Goal: Task Accomplishment & Management: Manage account settings

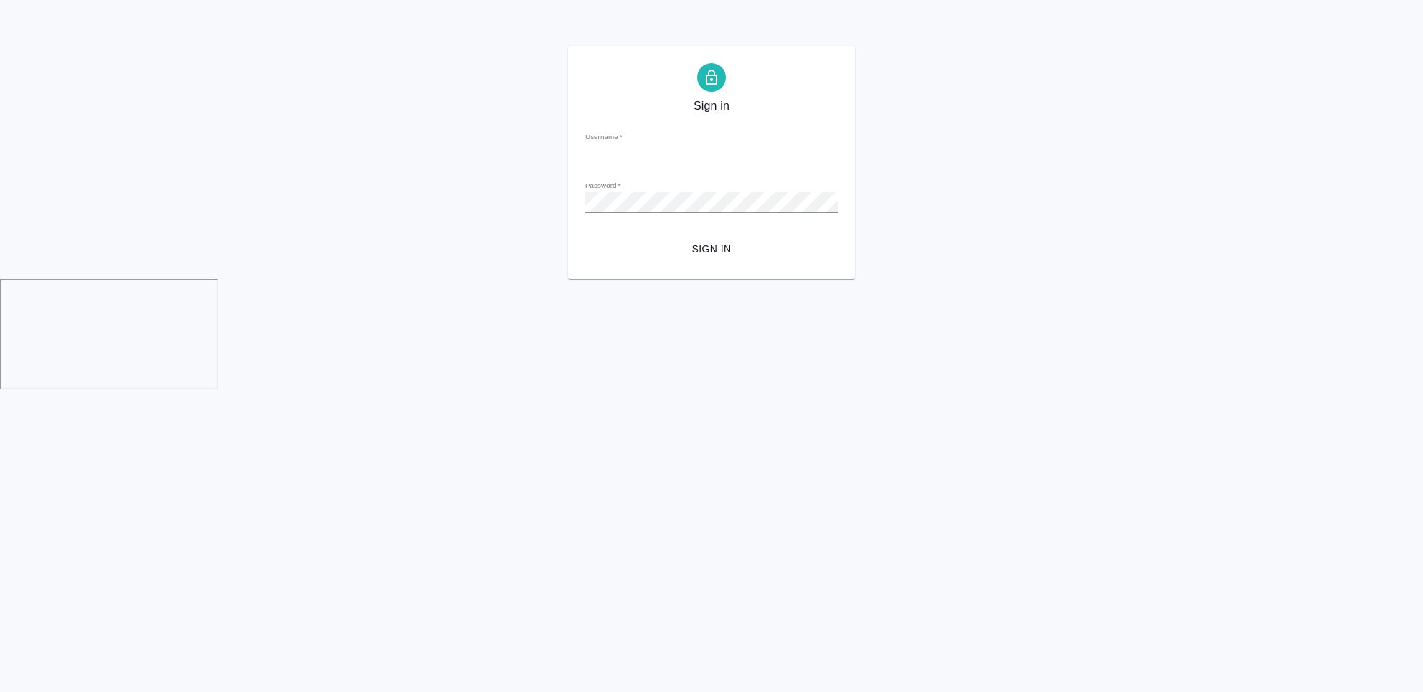
type input "[EMAIL_ADDRESS][DOMAIN_NAME]"
click at [719, 249] on span "Sign in" at bounding box center [712, 249] width 230 height 18
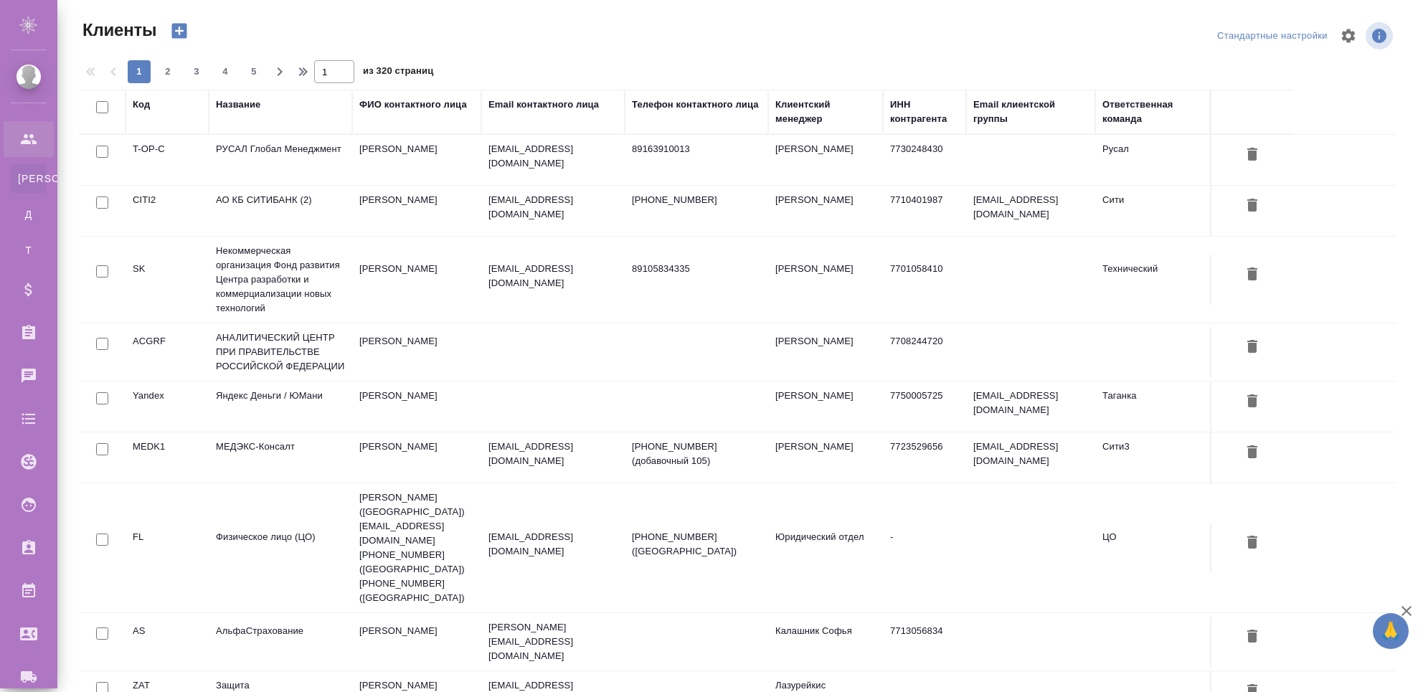
select select "RU"
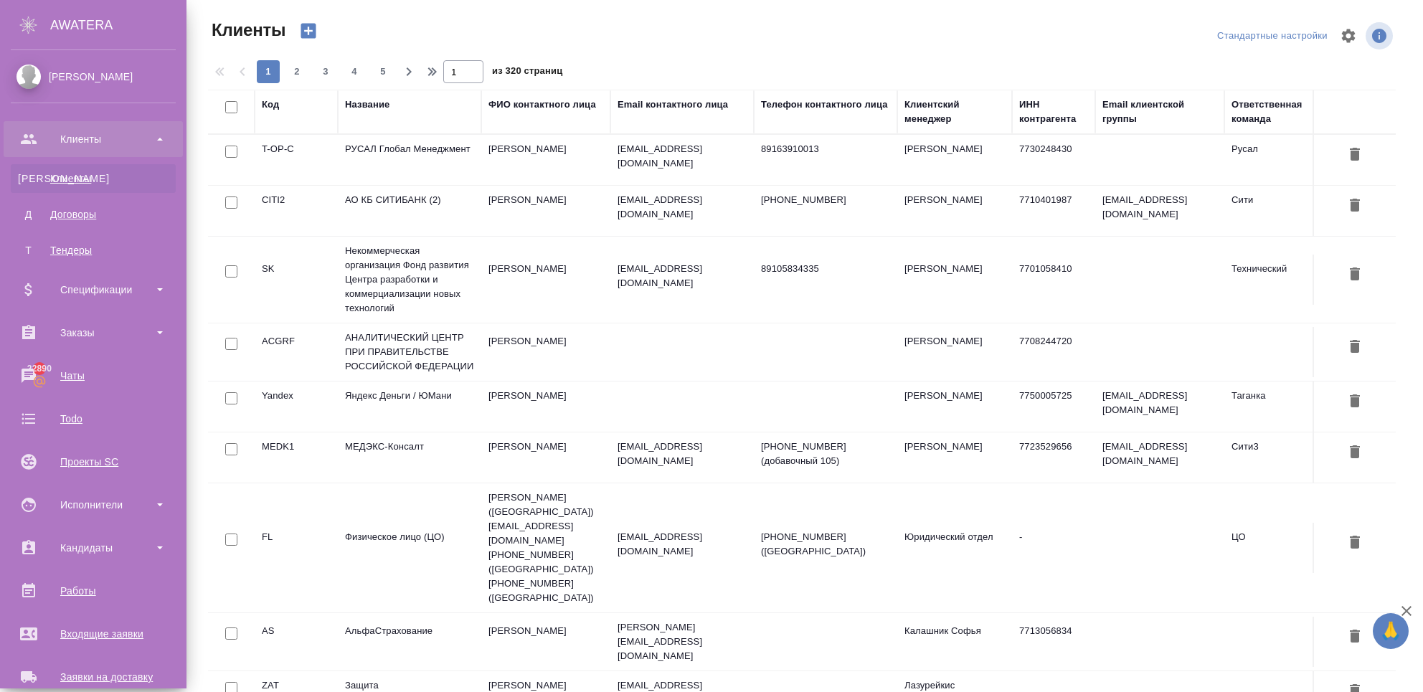
scroll to position [242, 0]
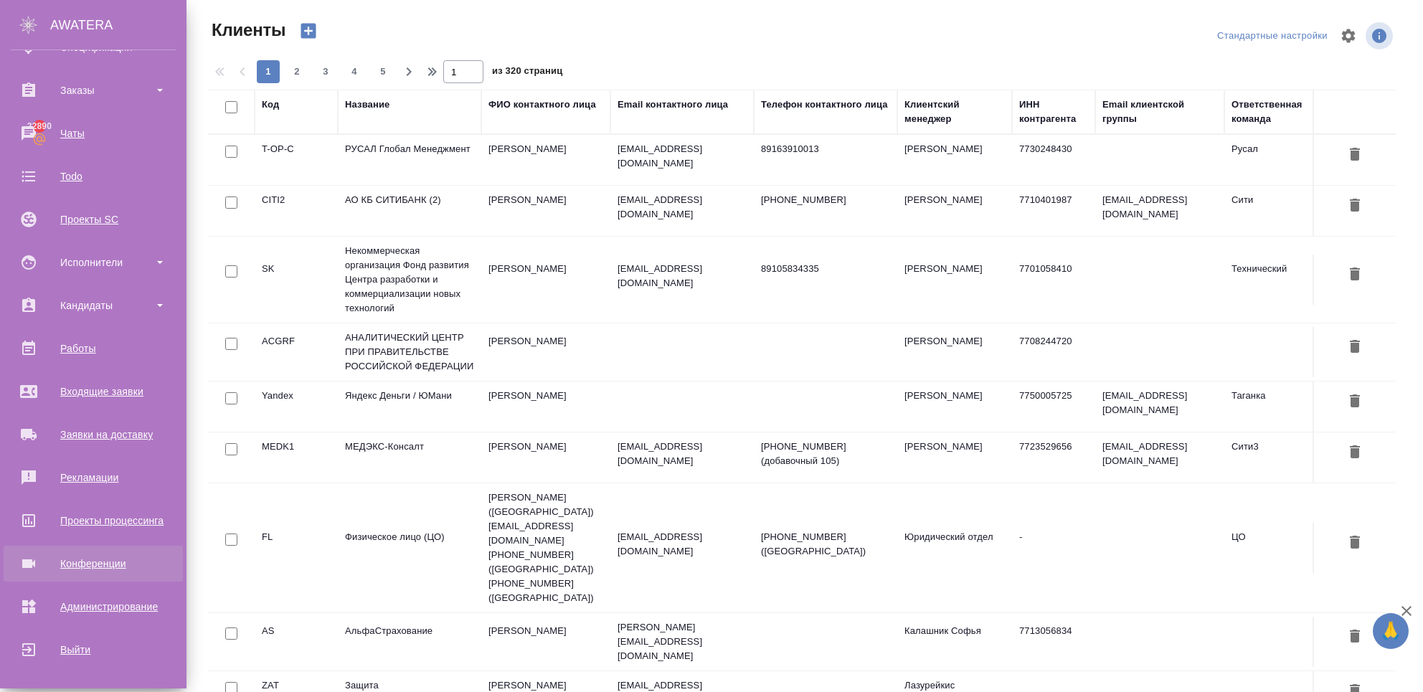
click at [70, 554] on div "Конференции" at bounding box center [93, 564] width 165 height 22
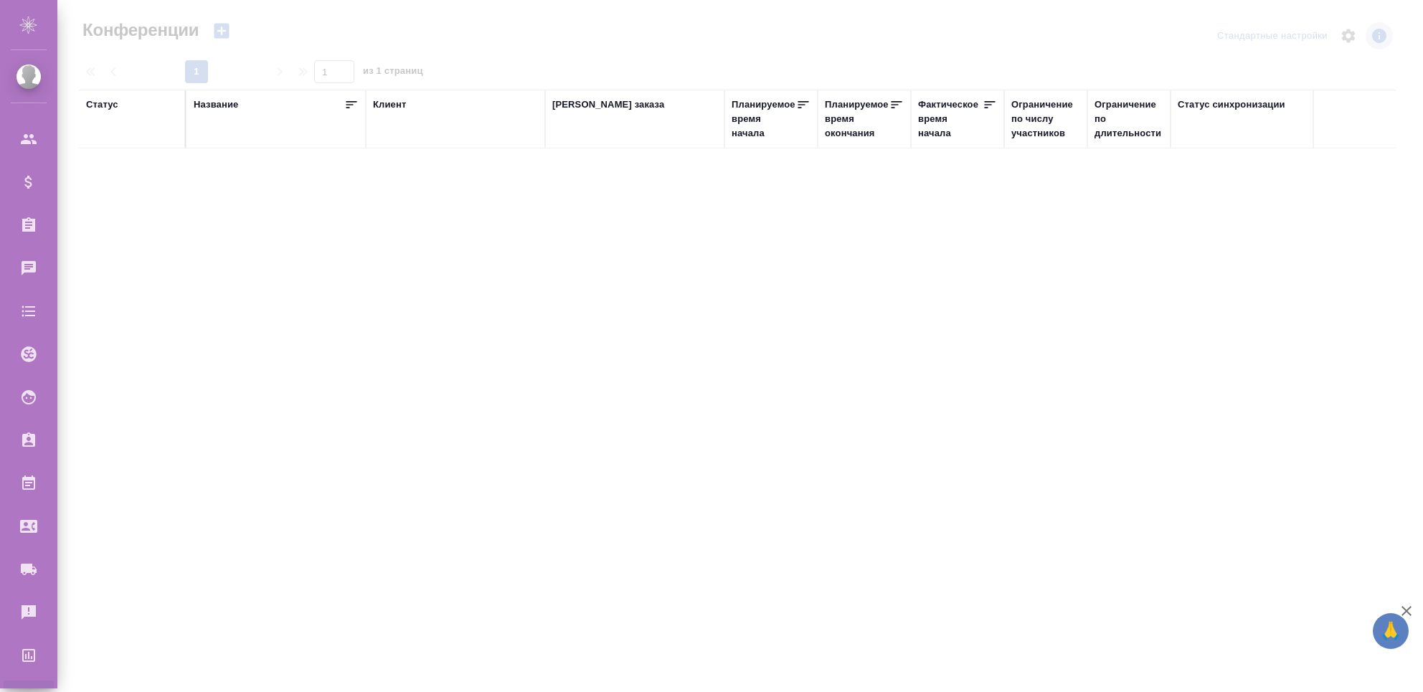
type input "Чехалкова Анастасия"
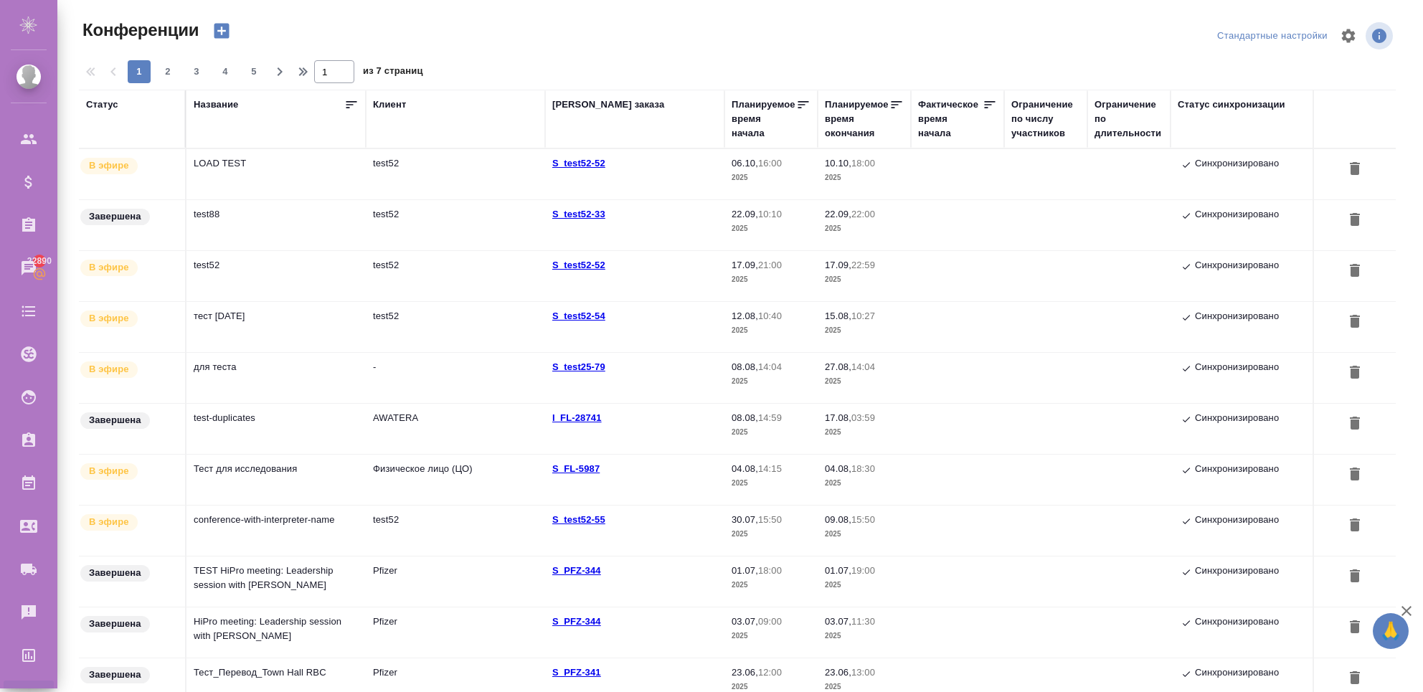
click at [228, 189] on td "LOAD TEST" at bounding box center [275, 174] width 179 height 50
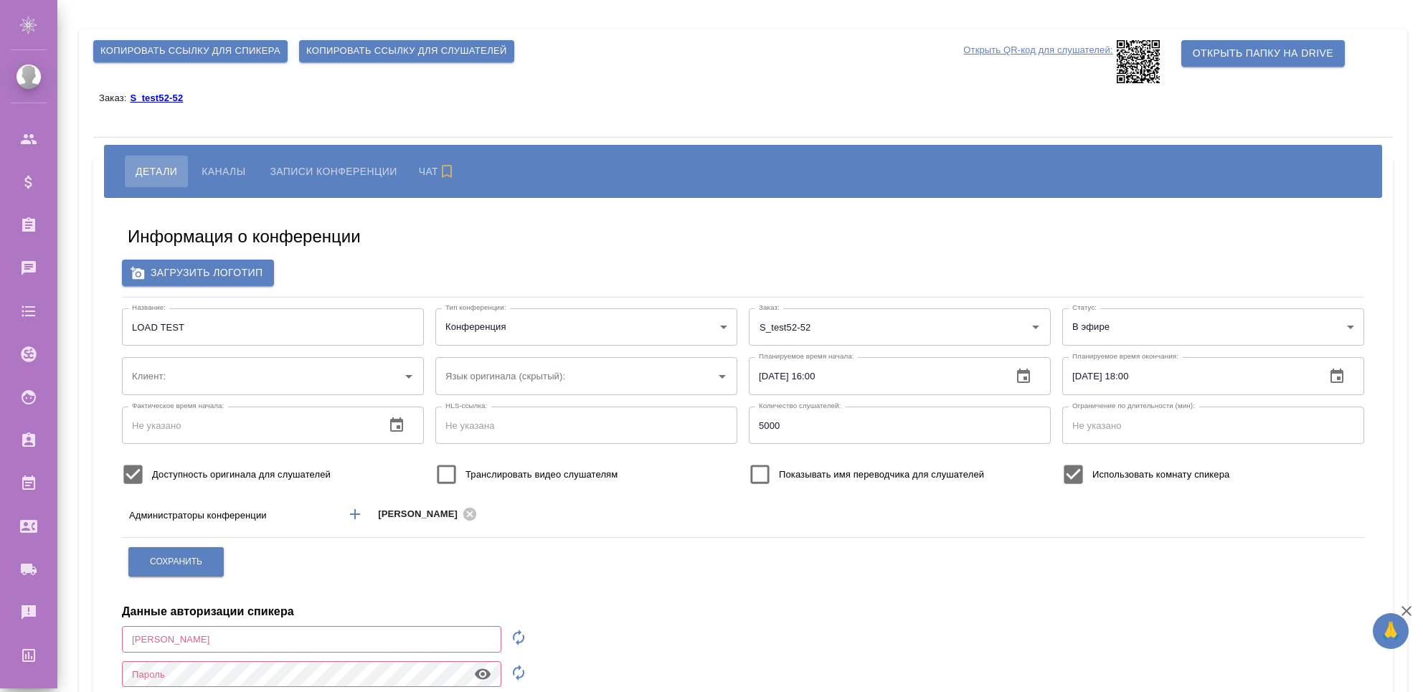
click at [514, 630] on icon "button" at bounding box center [518, 638] width 11 height 16
type input "speaker_brOphY1W"
type input "test52"
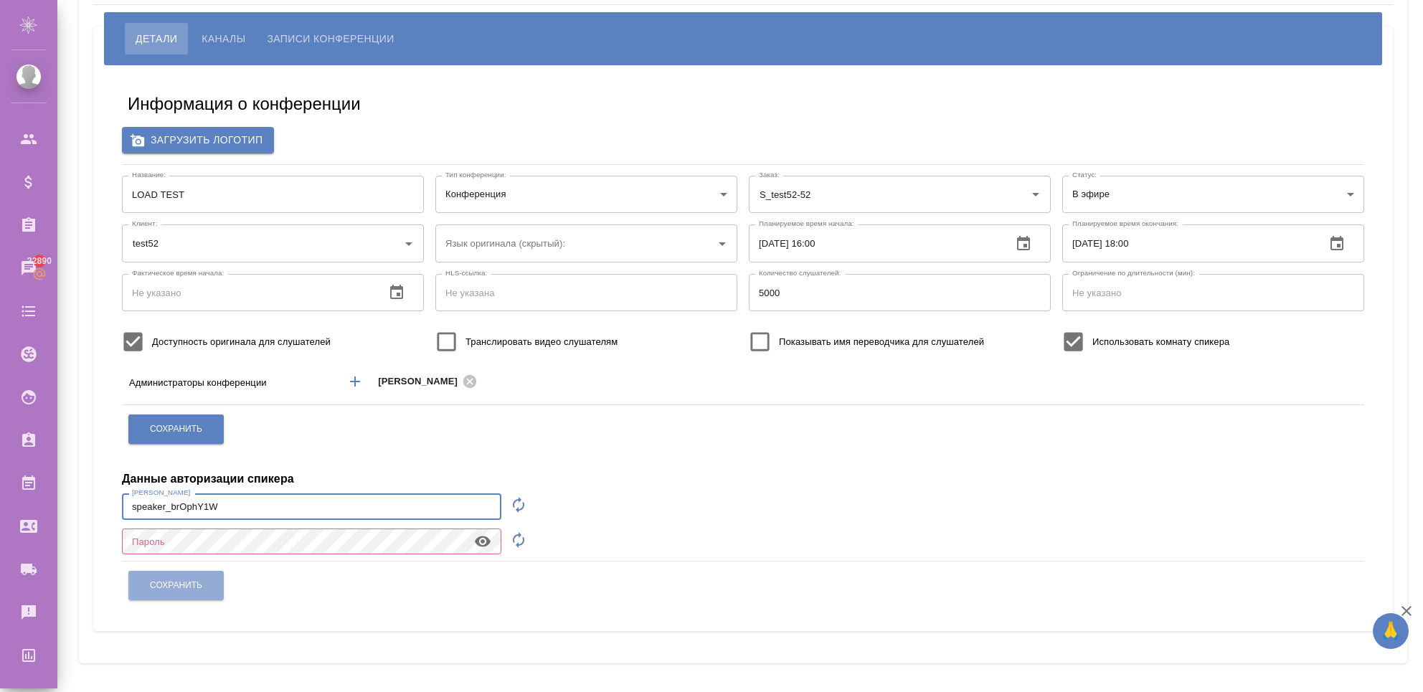
drag, startPoint x: 120, startPoint y: 506, endPoint x: 56, endPoint y: 503, distance: 63.9
click at [56, 503] on div ".cls-1 fill:#fff; AWATERA Chekhalkova [PERSON_NAME] Спецификации Заказы 22890 Ч…" at bounding box center [711, 346] width 1423 height 692
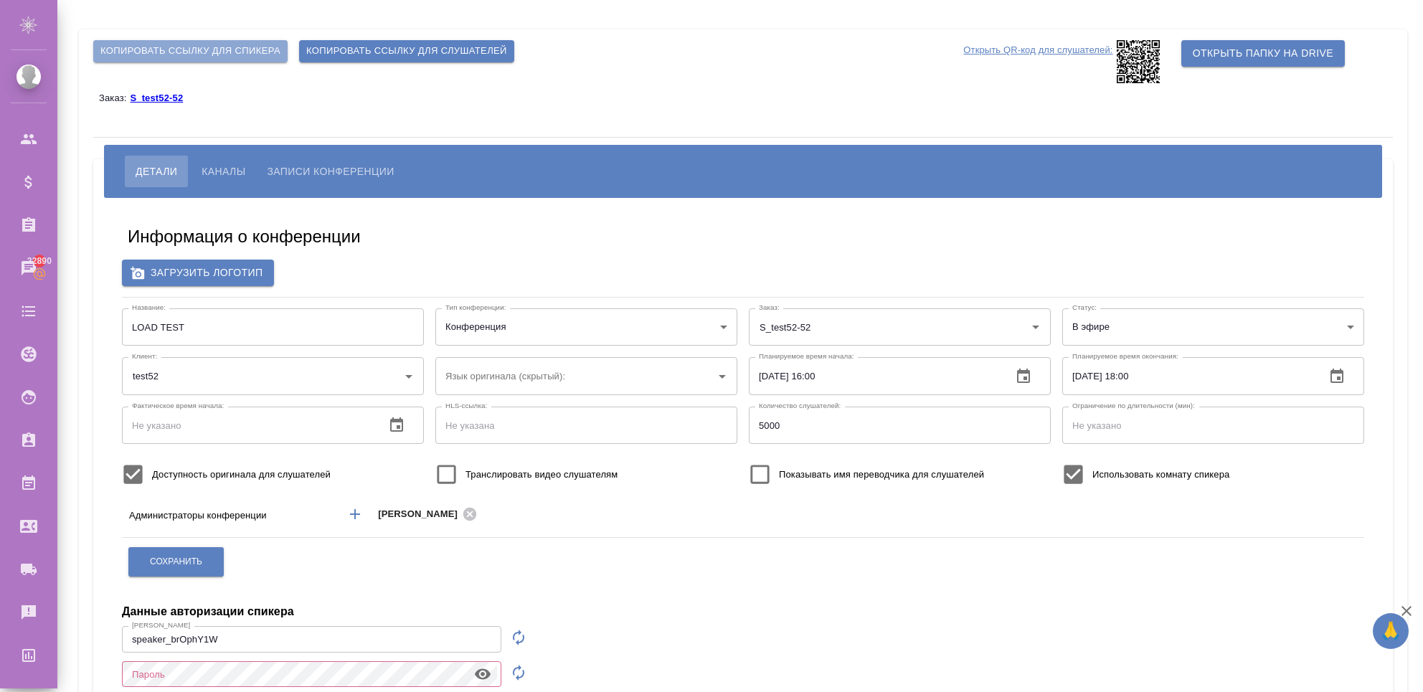
click at [197, 52] on span "Копировать ссылку для спикера" at bounding box center [190, 51] width 180 height 16
click at [462, 639] on input "speaker_brOphY1W" at bounding box center [311, 639] width 379 height 26
drag, startPoint x: 426, startPoint y: 633, endPoint x: 148, endPoint y: 633, distance: 278.3
click at [148, 633] on input "speaker_brOphY1W" at bounding box center [311, 639] width 379 height 26
click at [247, 639] on input "speaker_brOphY1W" at bounding box center [311, 639] width 379 height 26
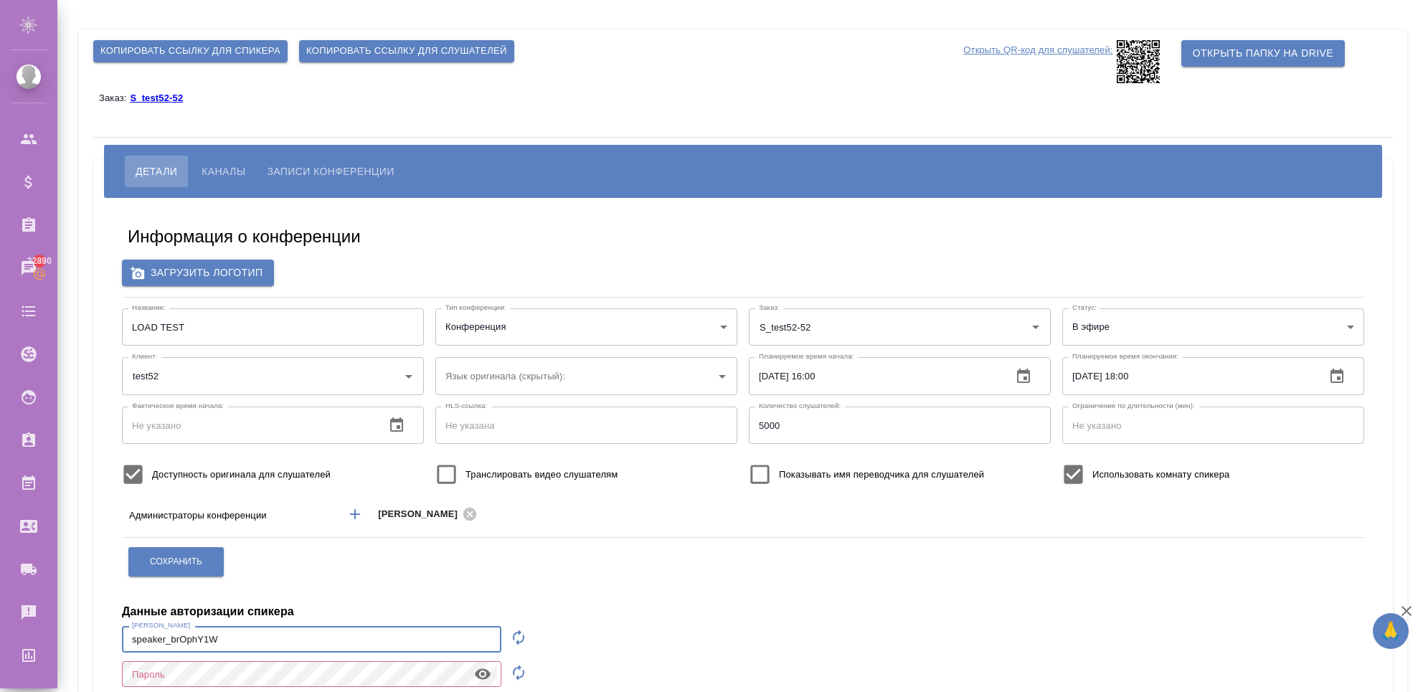
drag, startPoint x: 264, startPoint y: 638, endPoint x: 72, endPoint y: 639, distance: 191.5
click at [72, 639] on div "Копировать ссылку для спикера Копировать ссылку для слушателей Открыть QR-код д…" at bounding box center [743, 413] width 1344 height 826
click at [514, 674] on icon "button" at bounding box center [518, 672] width 17 height 17
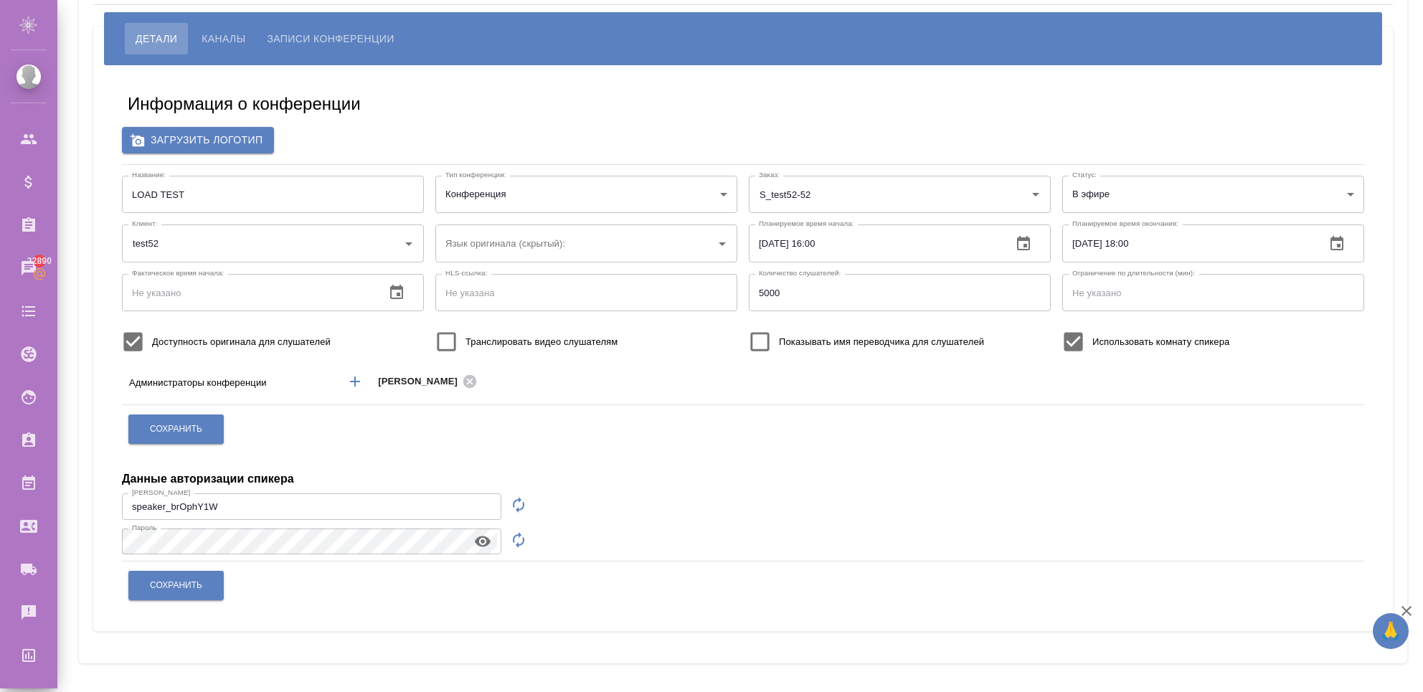
click at [476, 538] on icon "button" at bounding box center [482, 541] width 17 height 17
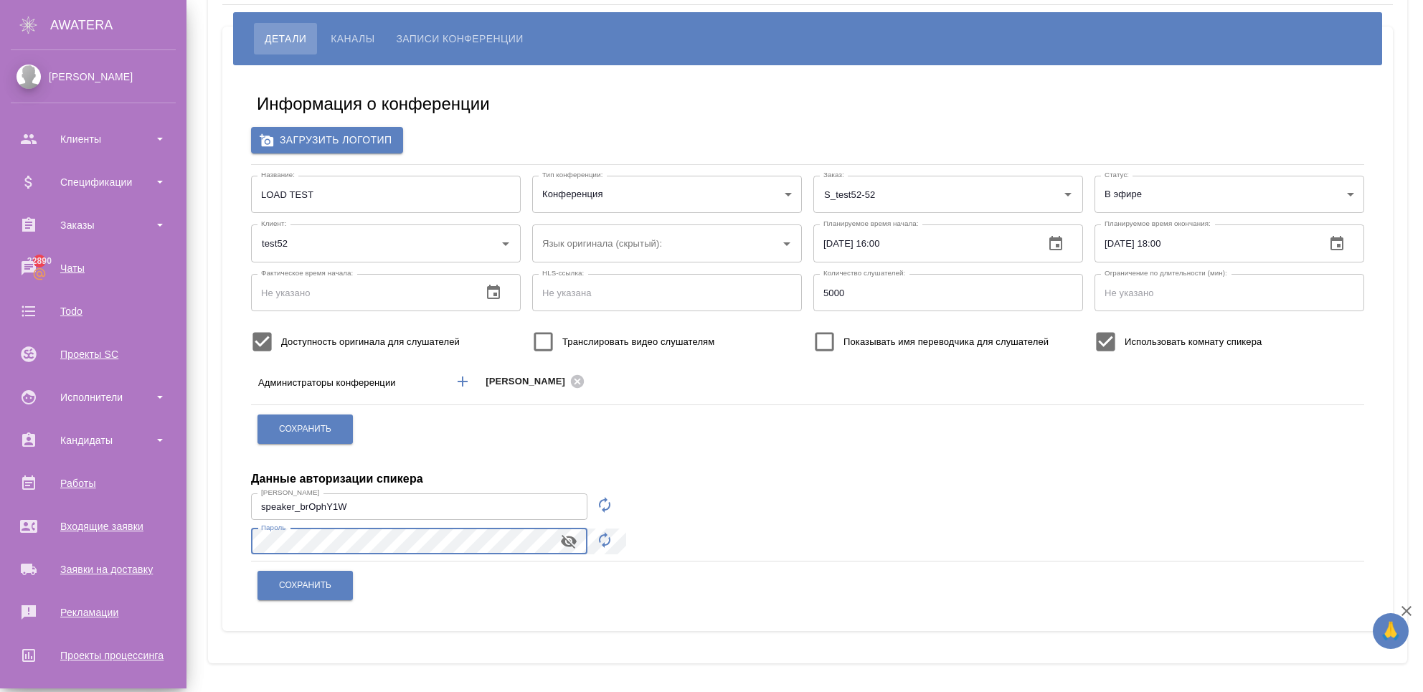
click at [1, 551] on div ".cls-1 fill:#fff; AWATERA Chekhalkova [PERSON_NAME] Спецификации Заказы 22890 Ч…" at bounding box center [711, 346] width 1423 height 692
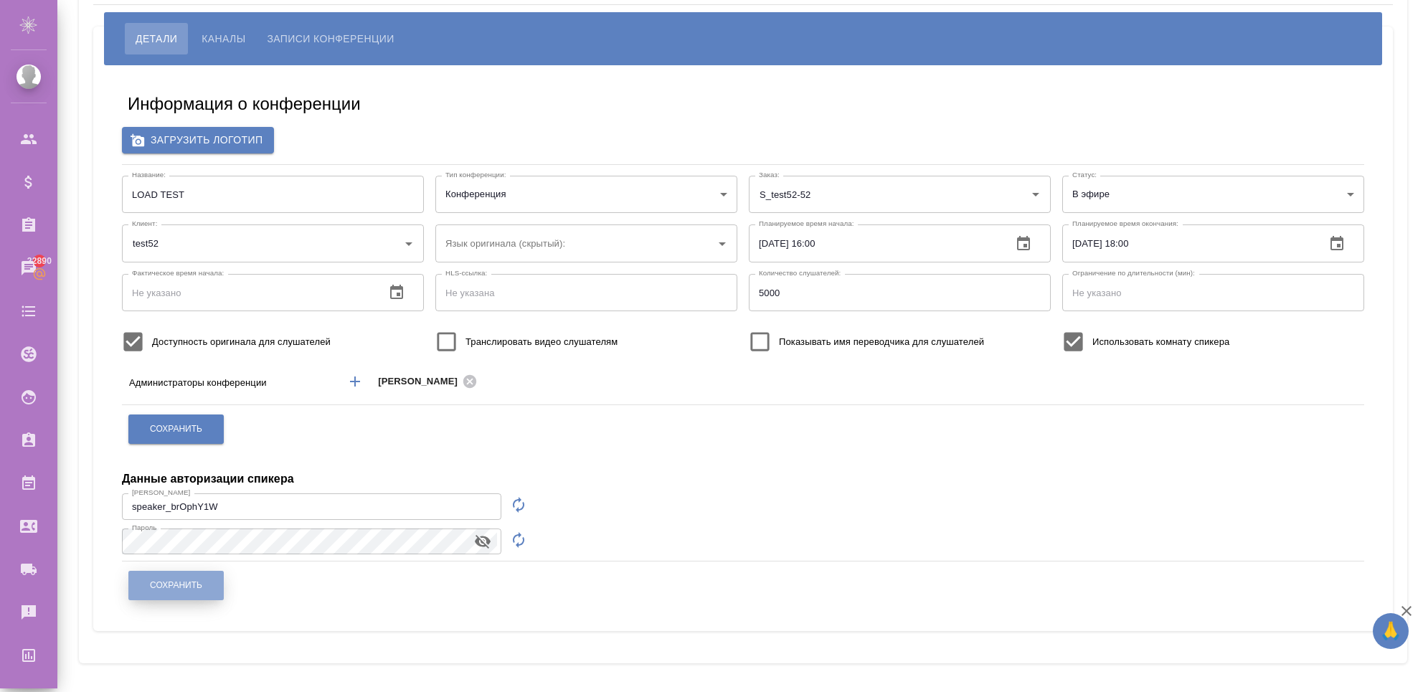
click at [181, 582] on span "Сохранить" at bounding box center [176, 586] width 52 height 12
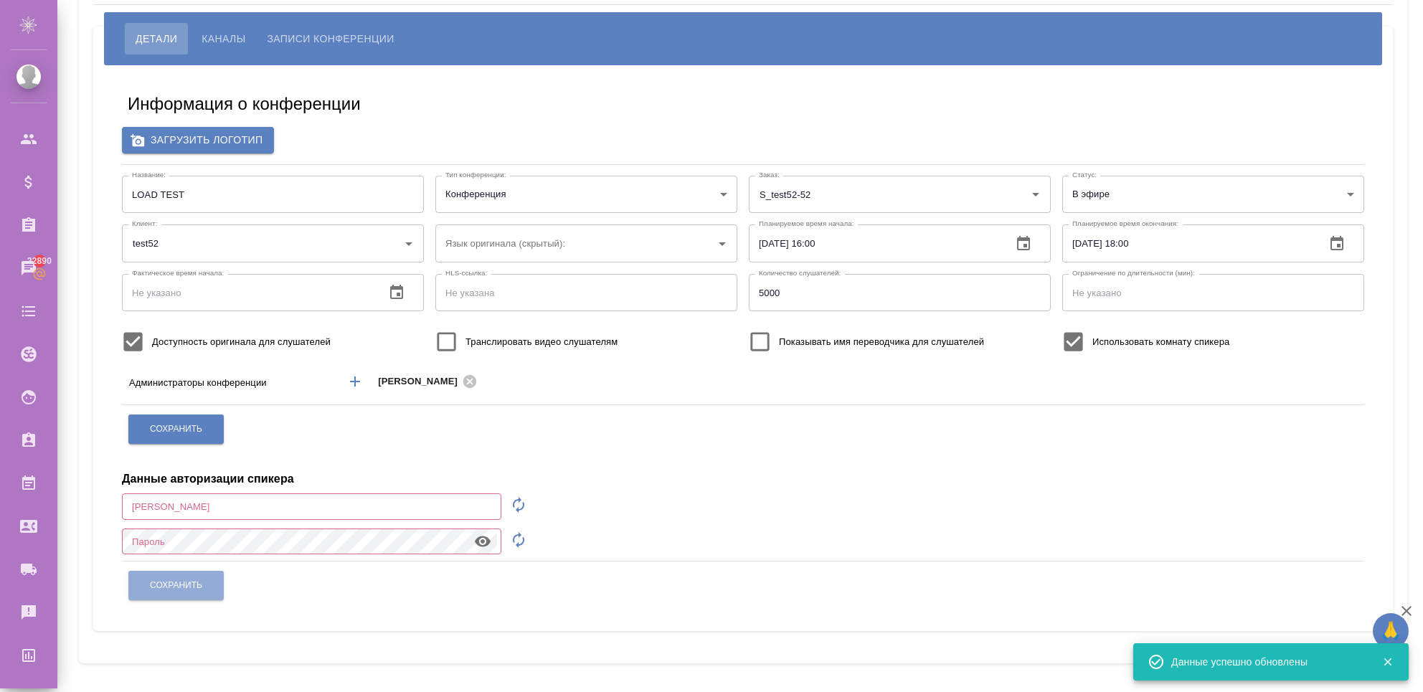
scroll to position [0, 0]
